Goal: Task Accomplishment & Management: Manage account settings

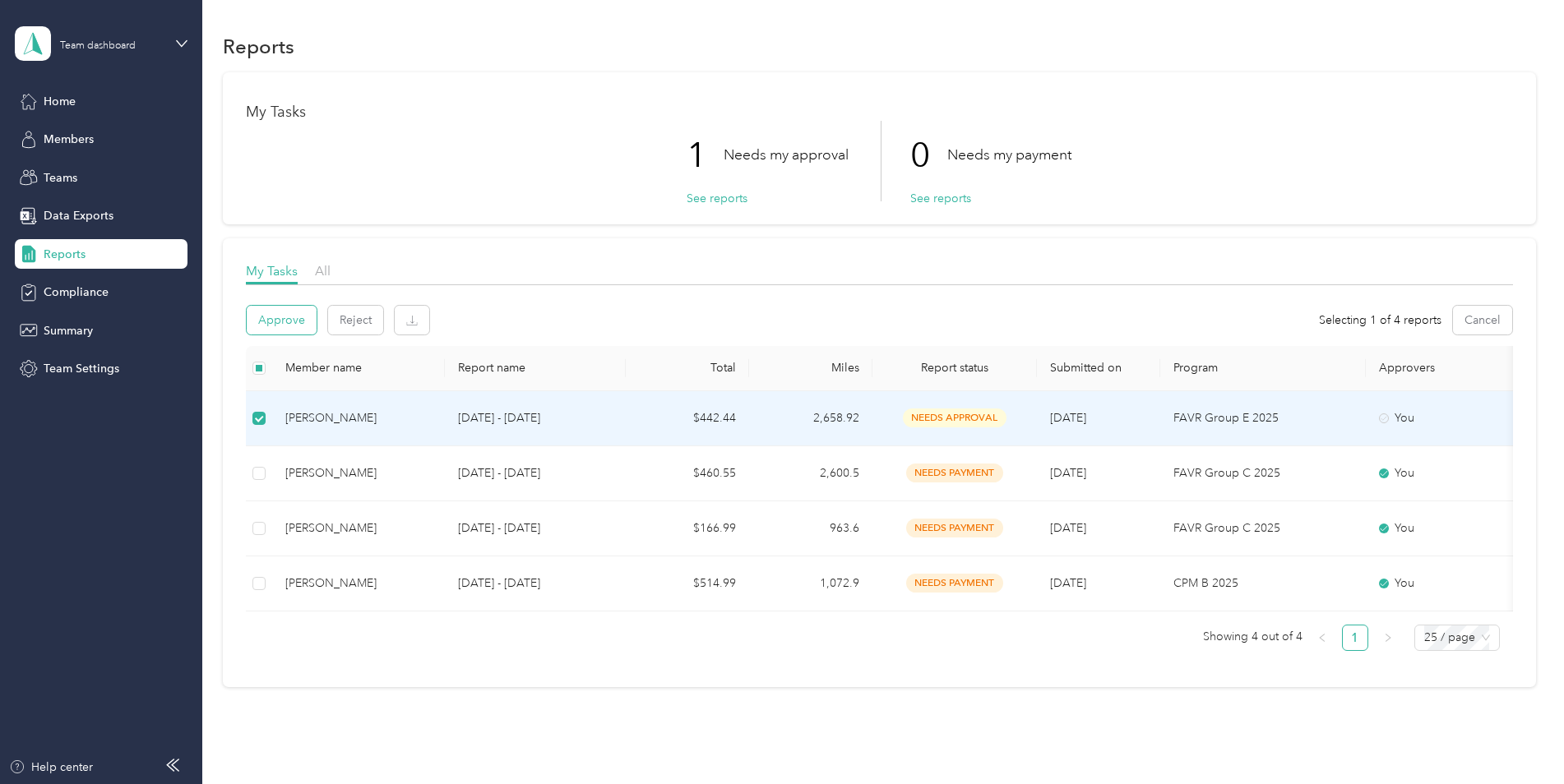
click at [277, 313] on button "Approve" at bounding box center [282, 321] width 70 height 29
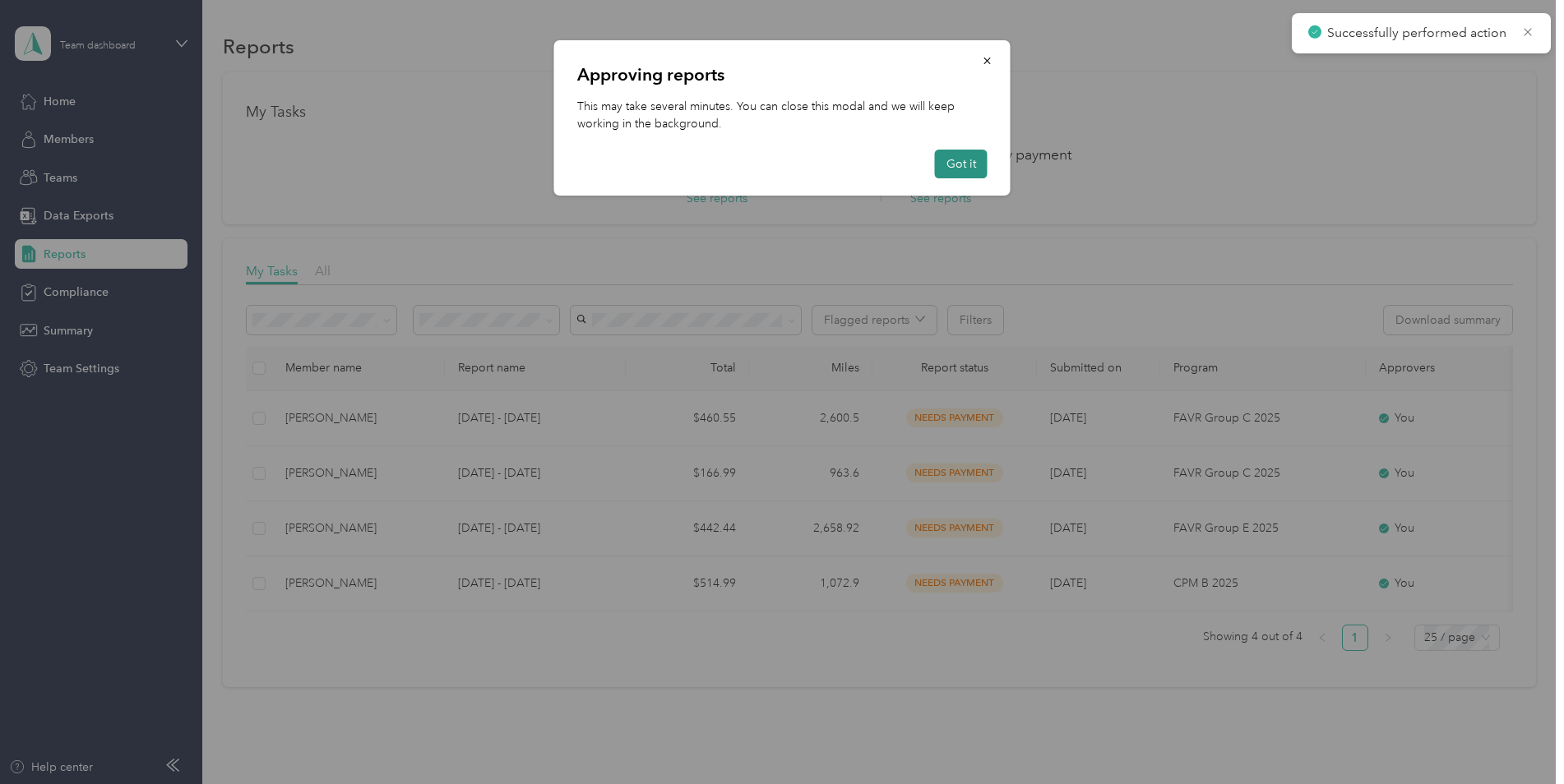
click at [954, 173] on button "Got it" at bounding box center [961, 164] width 53 height 29
